Goal: Check status: Check status

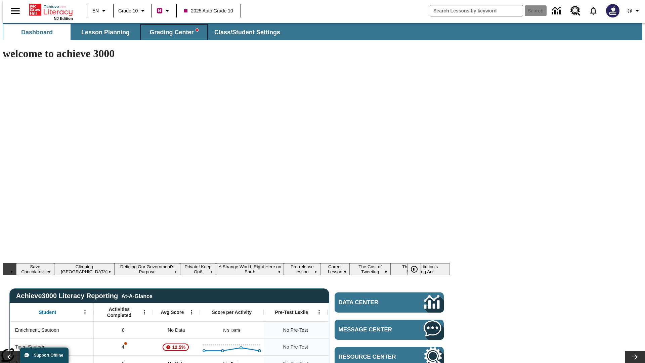
click at [171, 32] on span "Grading Center" at bounding box center [174, 33] width 49 height 8
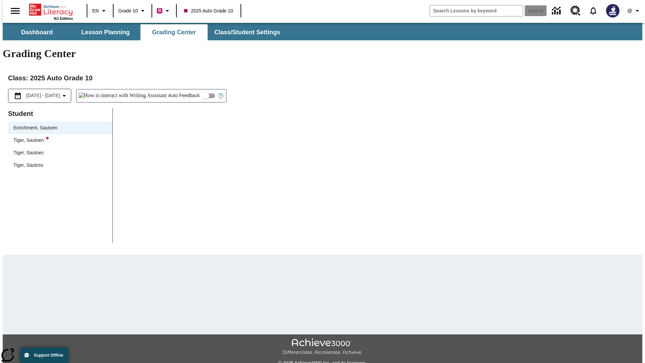
click at [58, 137] on div "Tiger, Sautoen" at bounding box center [59, 140] width 93 height 7
click at [187, 89] on input "Auto Feedback" at bounding box center [206, 95] width 38 height 13
checkbox input "true"
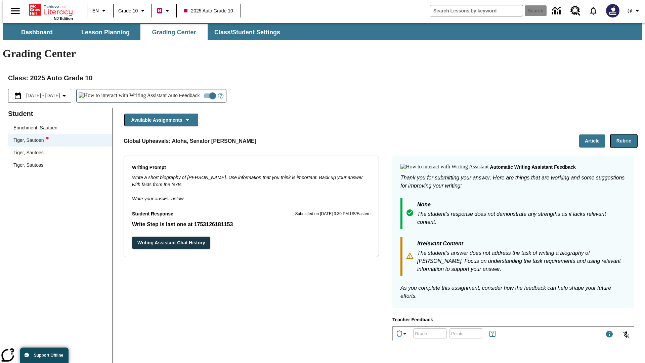
click at [627, 134] on button "Rubric" at bounding box center [624, 140] width 26 height 13
click at [595, 134] on button "Article" at bounding box center [592, 140] width 26 height 13
click at [100, 11] on icon "Language: EN, Select a language" at bounding box center [104, 11] width 8 height 8
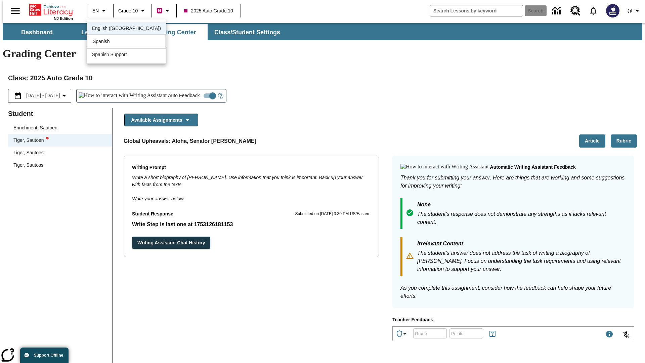
click at [112, 42] on div "Spanish" at bounding box center [127, 42] width 80 height 14
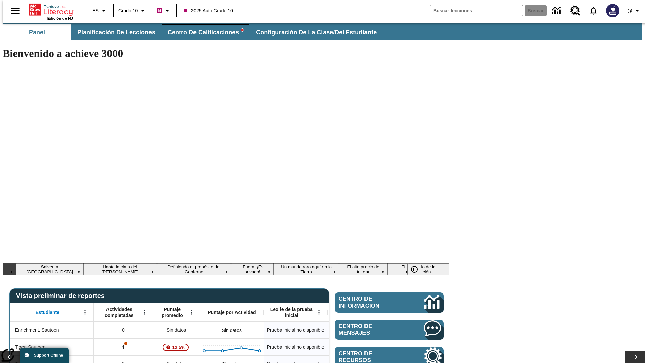
click at [200, 32] on span "Centro de calificaciones" at bounding box center [206, 33] width 76 height 8
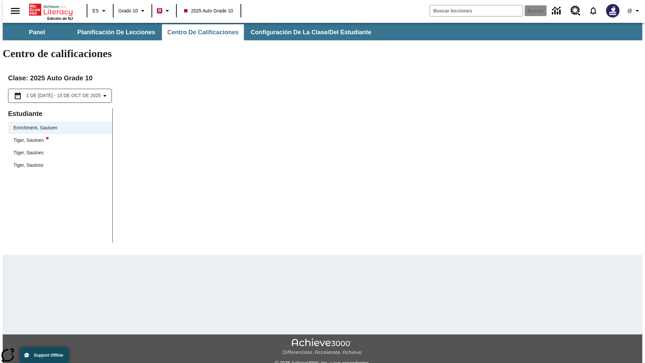
click at [58, 137] on div "Tiger, Sautoen" at bounding box center [59, 140] width 93 height 7
